Goal: Communication & Community: Connect with others

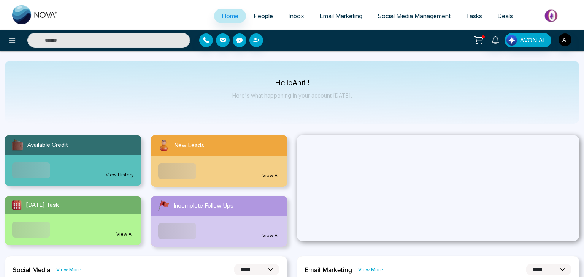
select select "*"
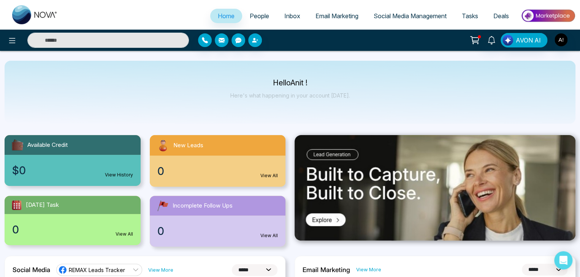
click at [257, 9] on link "People" at bounding box center [259, 16] width 35 height 14
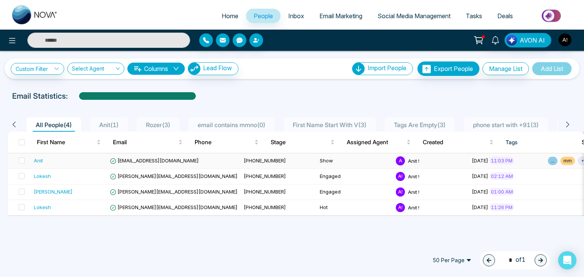
click at [241, 157] on td "[PHONE_NUMBER]" at bounding box center [279, 162] width 76 height 16
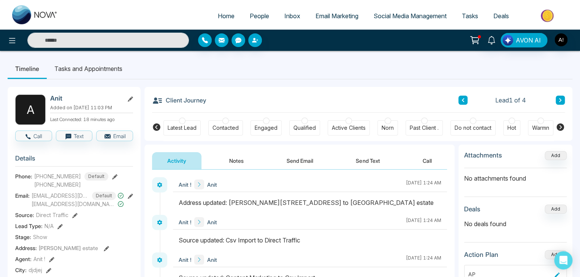
click at [423, 162] on button "Call" at bounding box center [427, 160] width 40 height 17
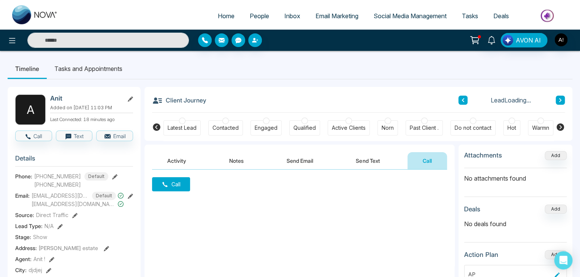
click at [339, 187] on div "Call" at bounding box center [299, 246] width 310 height 152
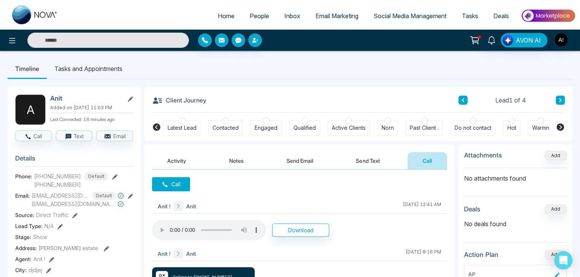
click at [169, 181] on button "Call" at bounding box center [171, 184] width 38 height 14
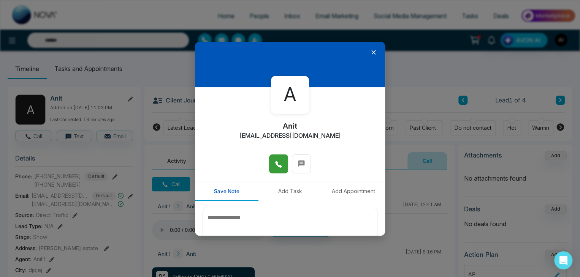
click at [285, 163] on button at bounding box center [278, 164] width 19 height 19
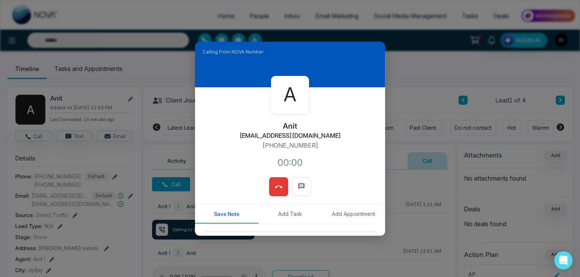
click at [275, 183] on span at bounding box center [279, 186] width 8 height 11
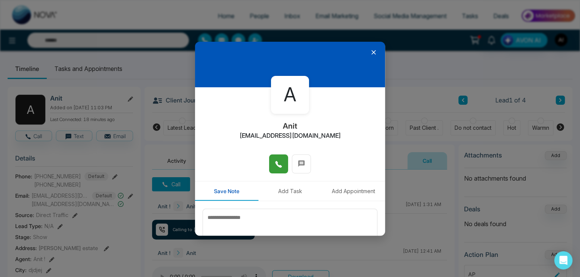
click at [275, 169] on span at bounding box center [279, 163] width 8 height 11
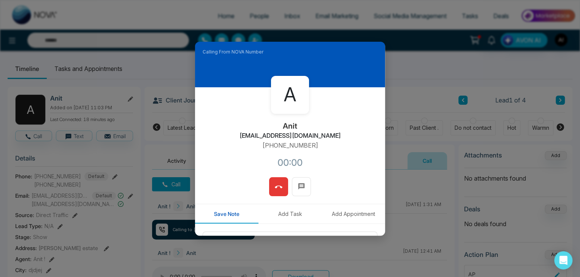
click at [278, 181] on div "Calling From NOVA Number A Anit [EMAIL_ADDRESS][DOMAIN_NAME] [PHONE_NUMBER]:00 …" at bounding box center [290, 139] width 190 height 194
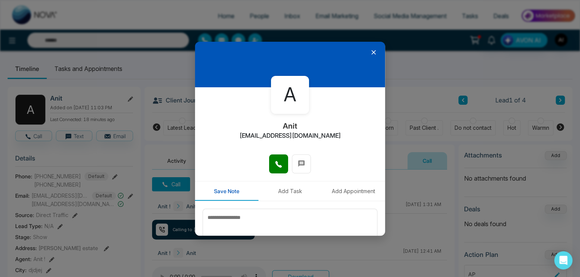
click at [371, 52] on icon at bounding box center [373, 52] width 5 height 5
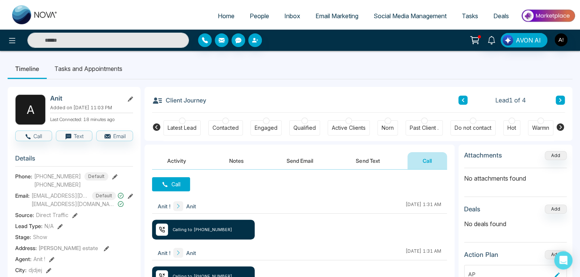
click at [186, 181] on button "Call" at bounding box center [171, 184] width 38 height 14
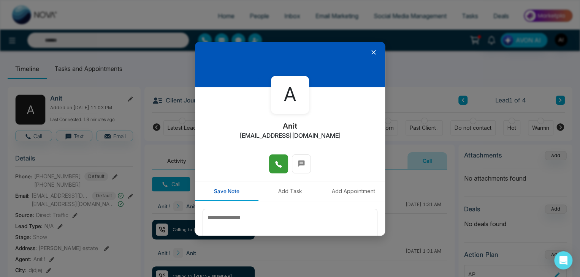
click at [275, 169] on span at bounding box center [279, 163] width 8 height 11
click at [275, 163] on icon at bounding box center [279, 165] width 8 height 8
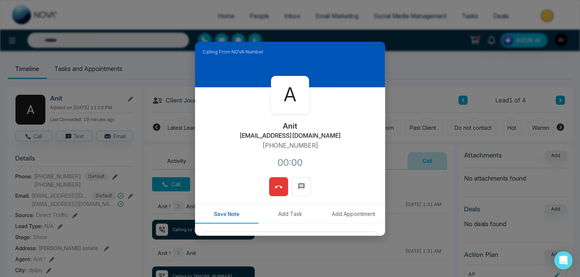
click at [280, 180] on button at bounding box center [278, 186] width 19 height 19
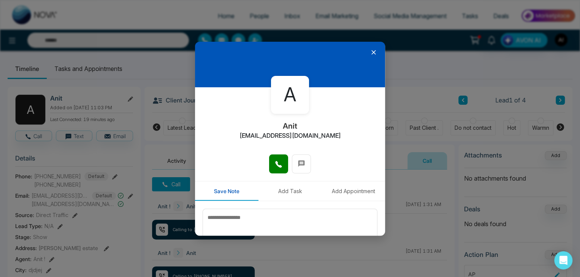
click at [277, 161] on icon at bounding box center [279, 165] width 8 height 8
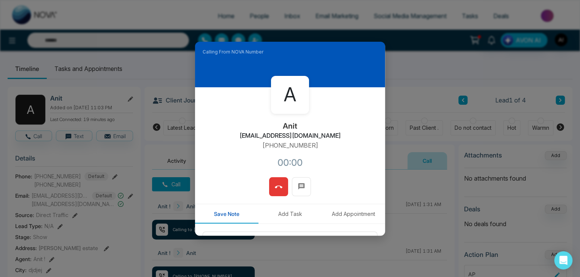
click at [282, 186] on button at bounding box center [278, 186] width 19 height 19
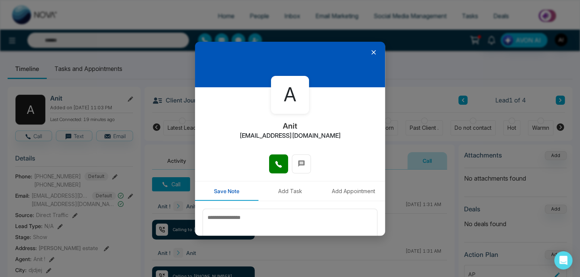
click at [275, 158] on span at bounding box center [279, 163] width 8 height 11
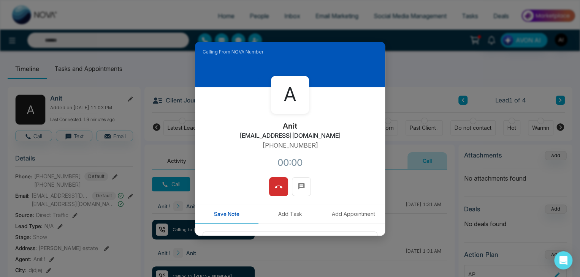
click at [282, 187] on button at bounding box center [278, 186] width 19 height 19
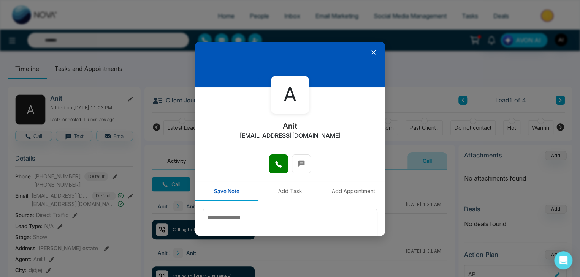
click at [275, 161] on icon at bounding box center [279, 165] width 8 height 8
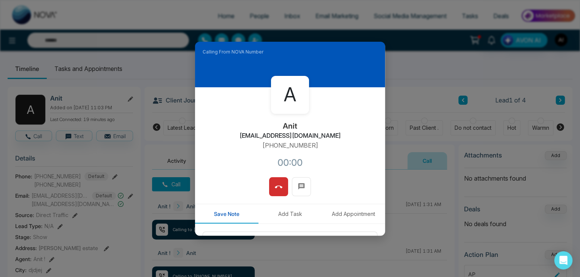
click at [348, 143] on div "A Anit [EMAIL_ADDRESS][DOMAIN_NAME] [PHONE_NUMBER]:00" at bounding box center [290, 132] width 190 height 90
click at [393, 149] on div "Calling From NOVA Number A Anit [EMAIL_ADDRESS][DOMAIN_NAME] [PHONE_NUMBER]:00 …" at bounding box center [290, 138] width 580 height 277
click at [277, 187] on icon at bounding box center [279, 188] width 8 height 8
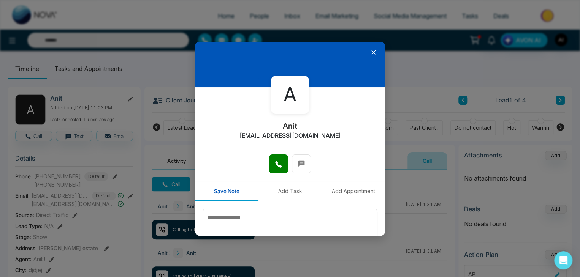
click at [370, 49] on icon at bounding box center [374, 53] width 8 height 8
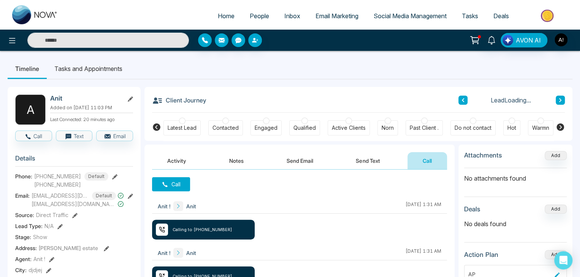
click at [285, 76] on ul "Timeline Tasks and Appointments" at bounding box center [290, 69] width 565 height 21
